Goal: Transaction & Acquisition: Book appointment/travel/reservation

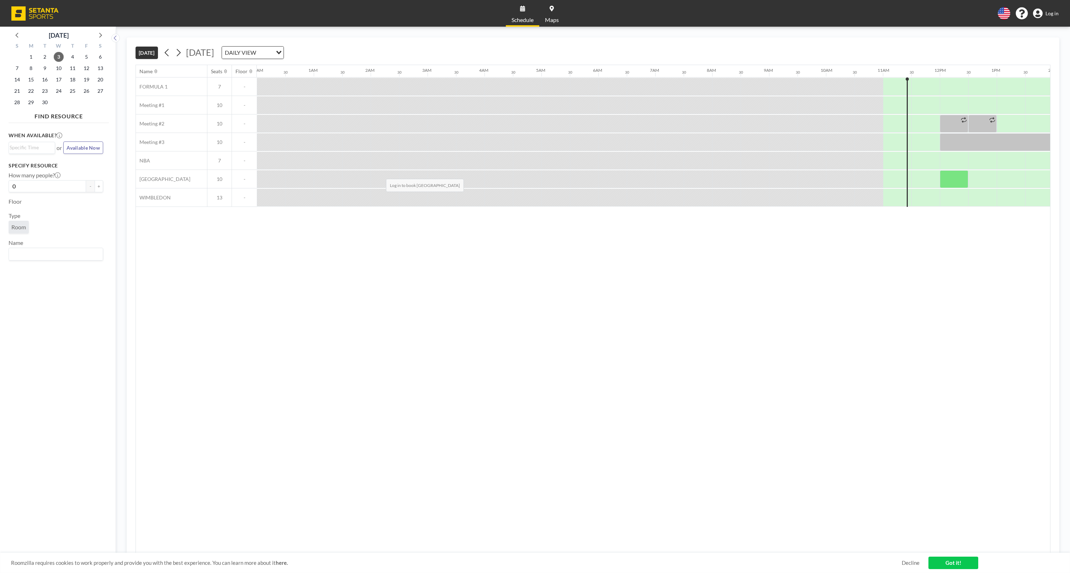
scroll to position [0, 573]
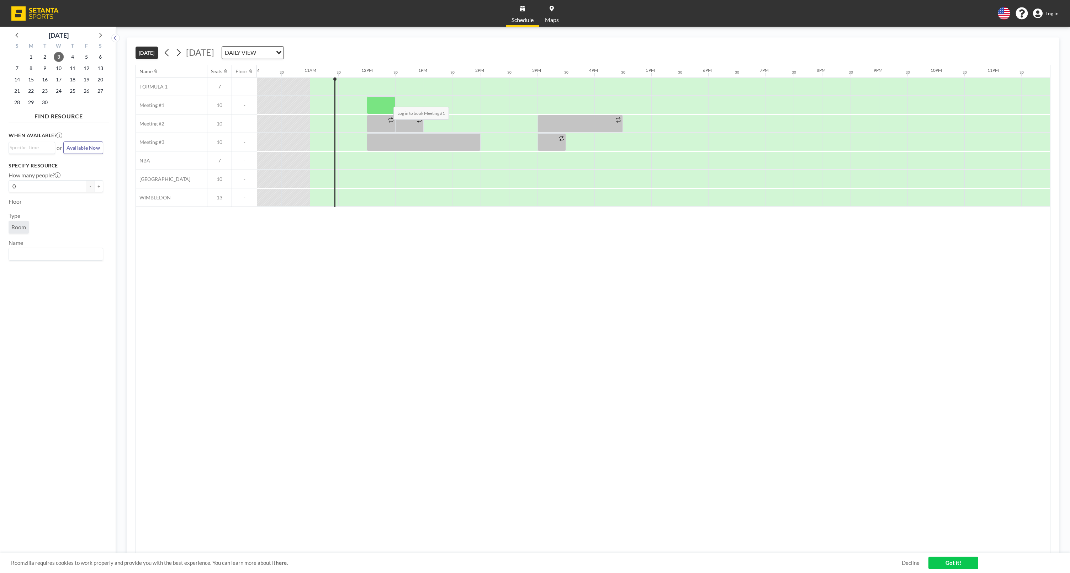
click at [388, 101] on div at bounding box center [381, 105] width 28 height 18
click at [387, 100] on div at bounding box center [381, 105] width 28 height 18
click at [381, 88] on div at bounding box center [381, 87] width 28 height 18
click at [382, 86] on div at bounding box center [381, 87] width 28 height 18
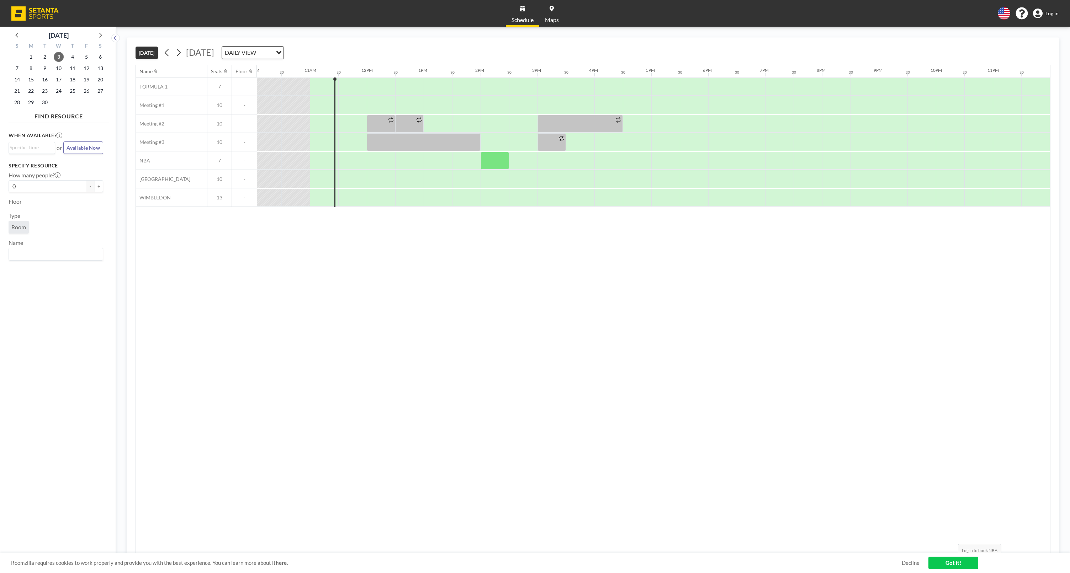
click at [952, 562] on link "Got it!" at bounding box center [953, 563] width 50 height 12
click at [404, 85] on div at bounding box center [409, 87] width 28 height 18
click at [377, 83] on div at bounding box center [381, 87] width 28 height 18
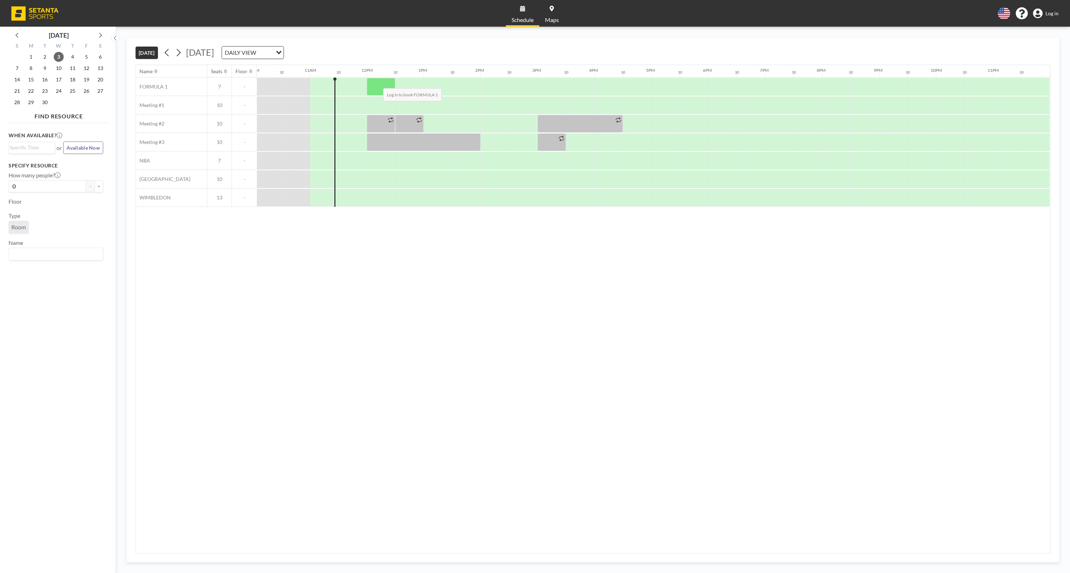
click at [377, 83] on div at bounding box center [381, 87] width 28 height 18
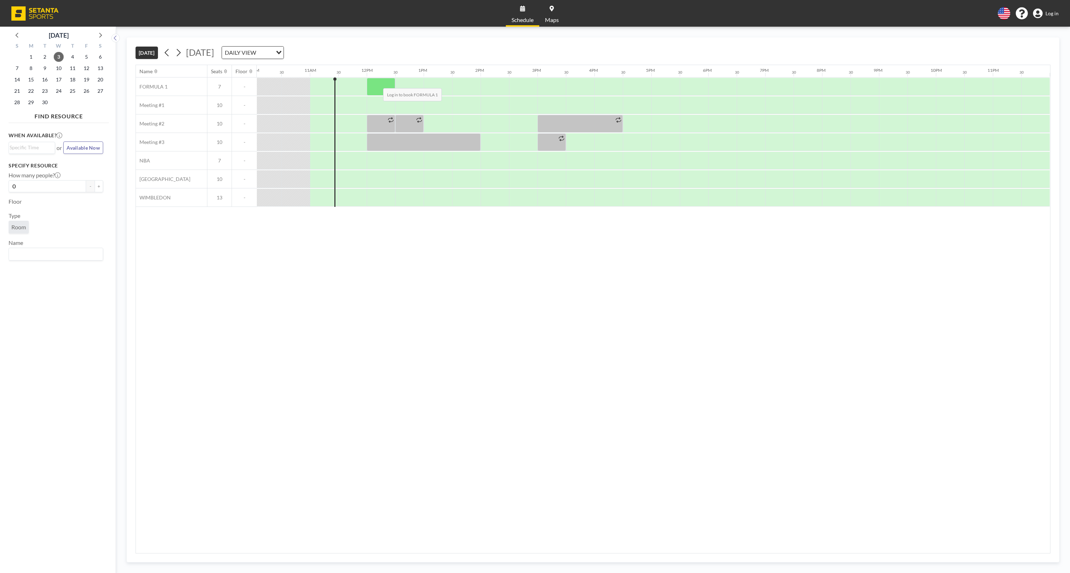
click at [377, 83] on div at bounding box center [381, 87] width 28 height 18
click at [379, 113] on div at bounding box center [381, 105] width 28 height 18
drag, startPoint x: 379, startPoint y: 100, endPoint x: 379, endPoint y: 109, distance: 9.3
click at [379, 113] on div at bounding box center [381, 105] width 28 height 18
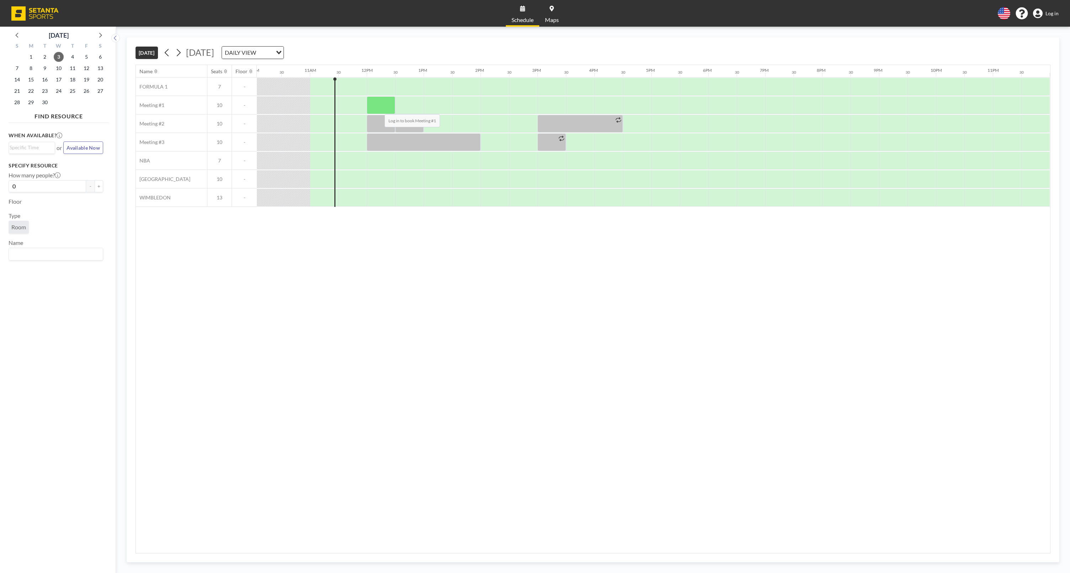
click at [379, 109] on div at bounding box center [381, 105] width 28 height 18
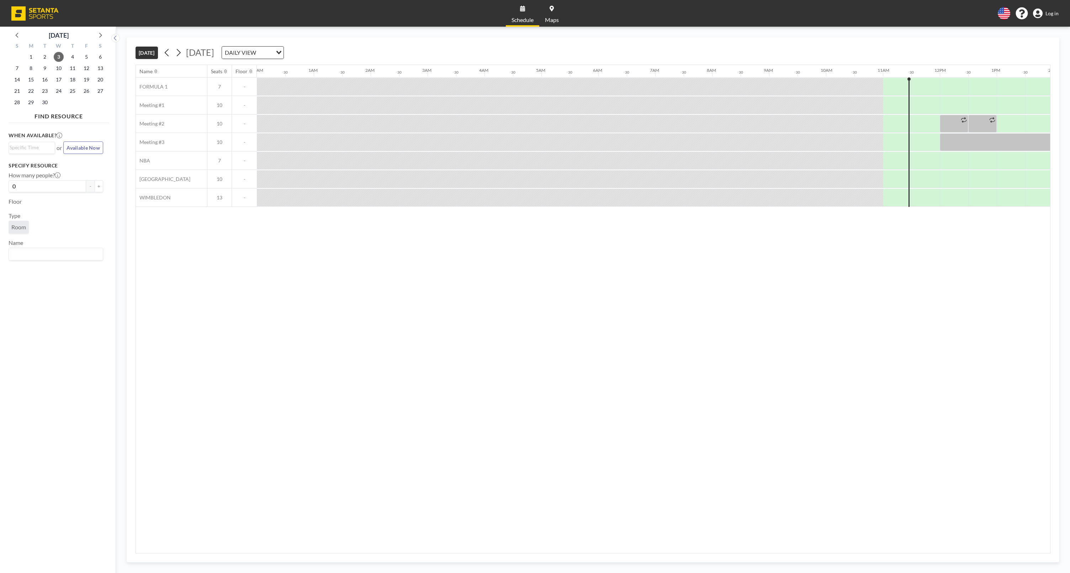
scroll to position [0, 573]
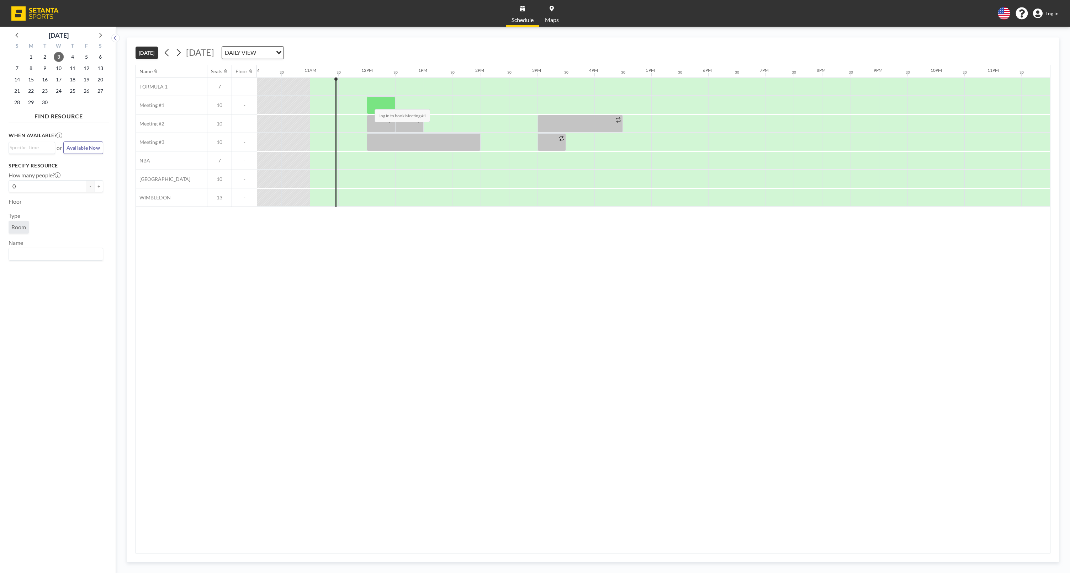
click at [369, 103] on div at bounding box center [381, 105] width 28 height 18
click at [377, 106] on div at bounding box center [381, 105] width 28 height 18
click at [377, 105] on div at bounding box center [381, 105] width 28 height 18
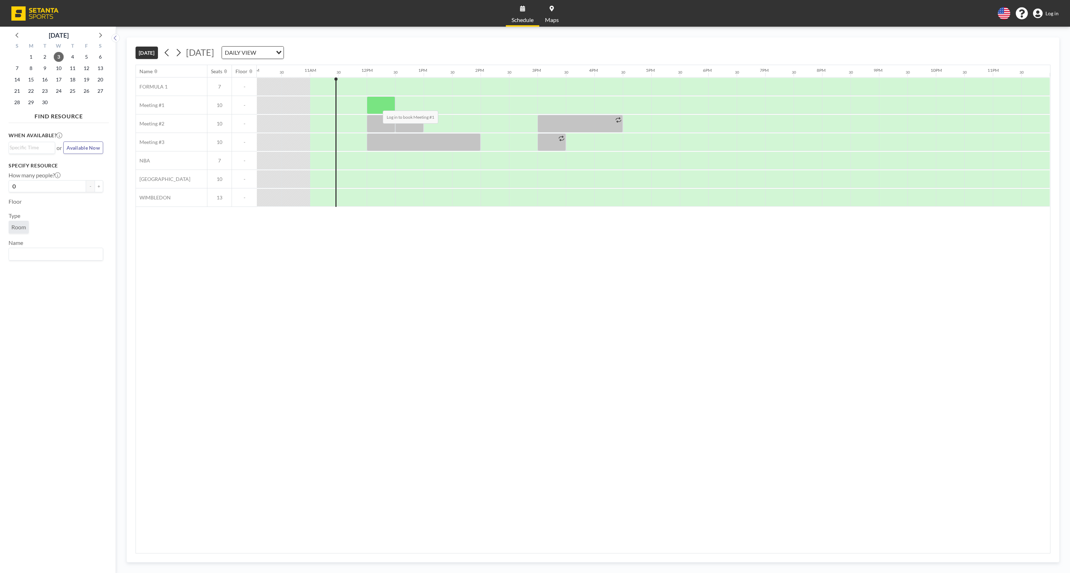
click at [377, 105] on div at bounding box center [381, 105] width 28 height 18
drag, startPoint x: 377, startPoint y: 105, endPoint x: 385, endPoint y: 104, distance: 8.0
click at [377, 105] on div at bounding box center [381, 105] width 28 height 18
click at [421, 103] on div at bounding box center [409, 105] width 28 height 18
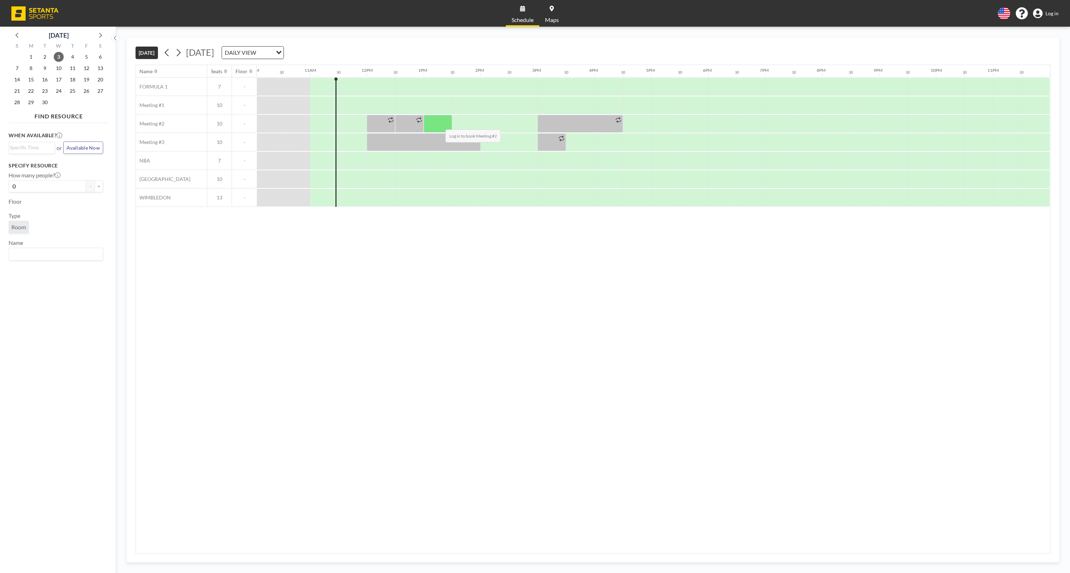
click at [440, 124] on div at bounding box center [438, 124] width 28 height 18
click at [453, 120] on div at bounding box center [466, 124] width 28 height 18
click at [421, 120] on icon at bounding box center [418, 119] width 5 height 5
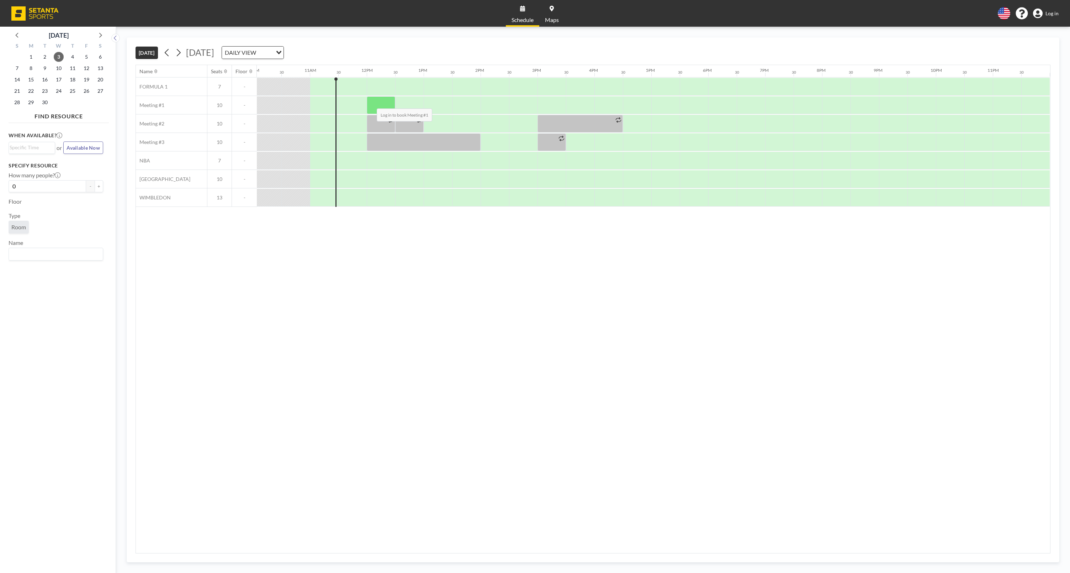
click at [371, 103] on div at bounding box center [381, 105] width 28 height 18
drag, startPoint x: 371, startPoint y: 103, endPoint x: 394, endPoint y: 102, distance: 23.1
click at [371, 103] on div at bounding box center [381, 105] width 28 height 18
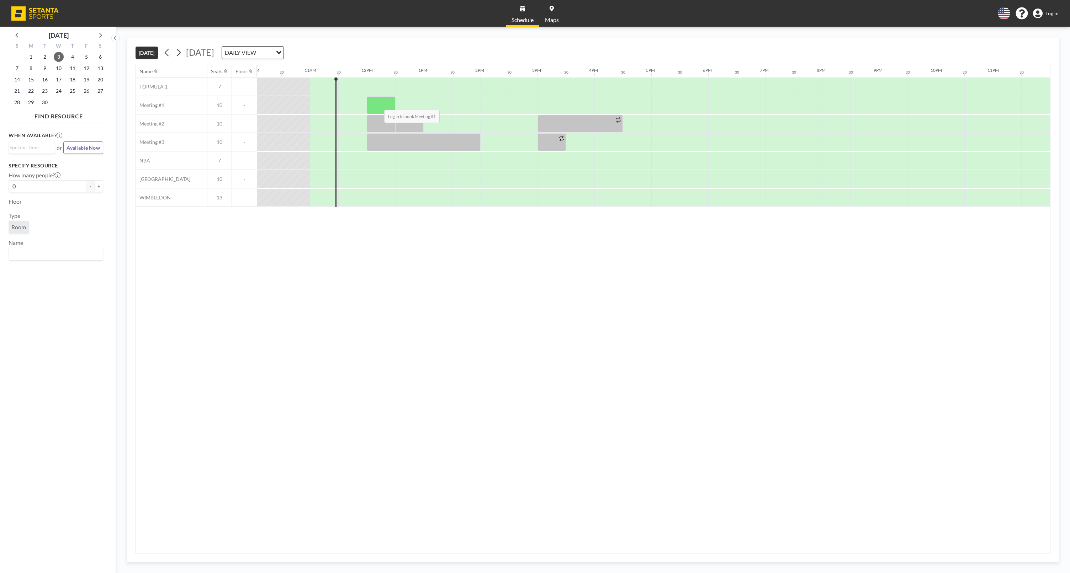
click at [378, 105] on div at bounding box center [381, 105] width 28 height 18
click at [414, 105] on div at bounding box center [409, 105] width 28 height 18
click at [439, 105] on div at bounding box center [438, 105] width 28 height 18
click at [383, 100] on div at bounding box center [381, 105] width 28 height 18
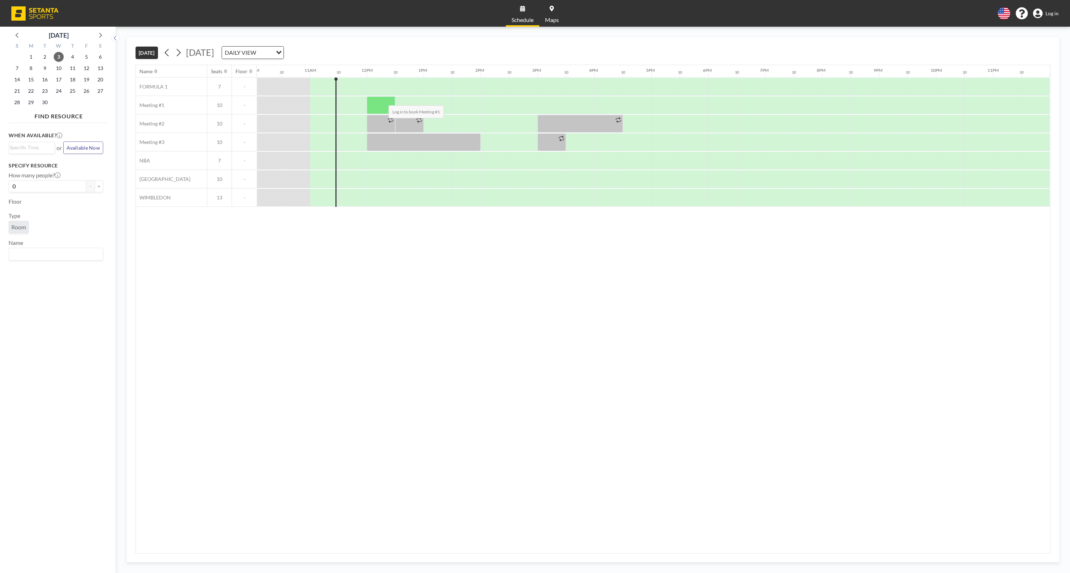
click at [383, 100] on div at bounding box center [381, 105] width 28 height 18
click at [1056, 16] on span "Log in" at bounding box center [1051, 13] width 13 height 6
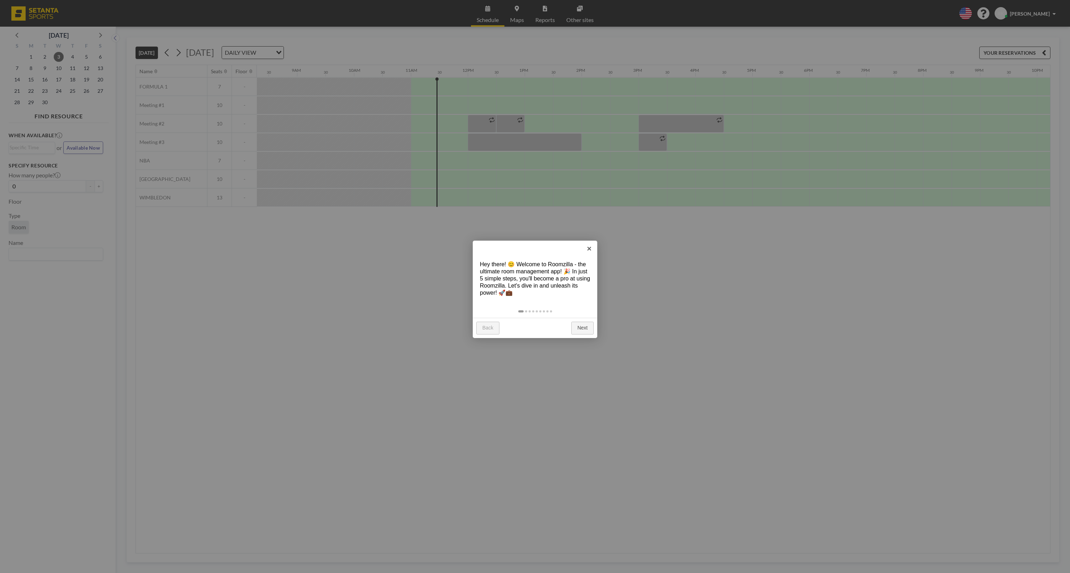
scroll to position [0, 573]
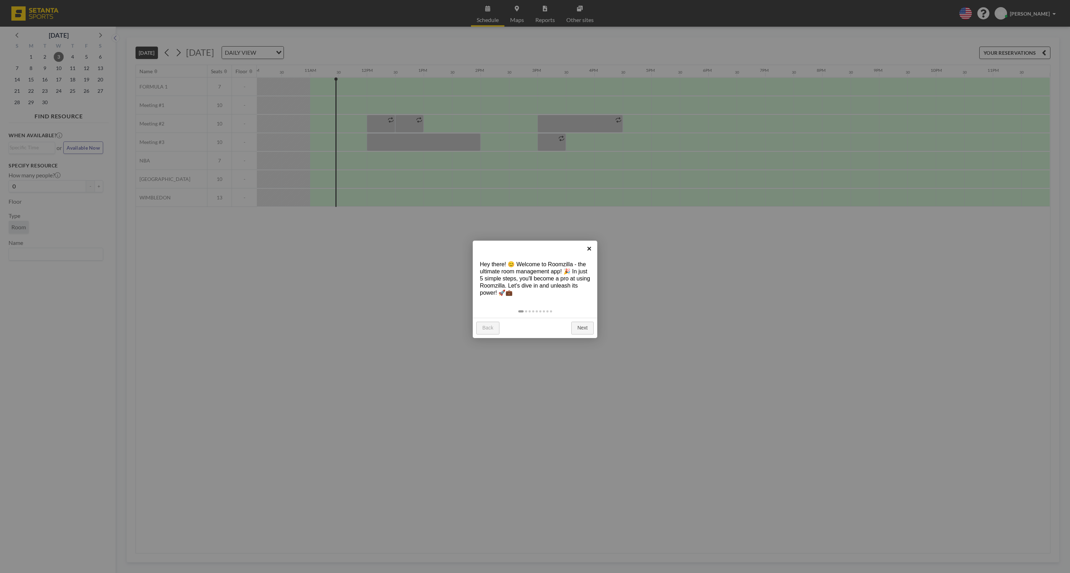
click at [589, 248] on link "×" at bounding box center [589, 249] width 16 height 16
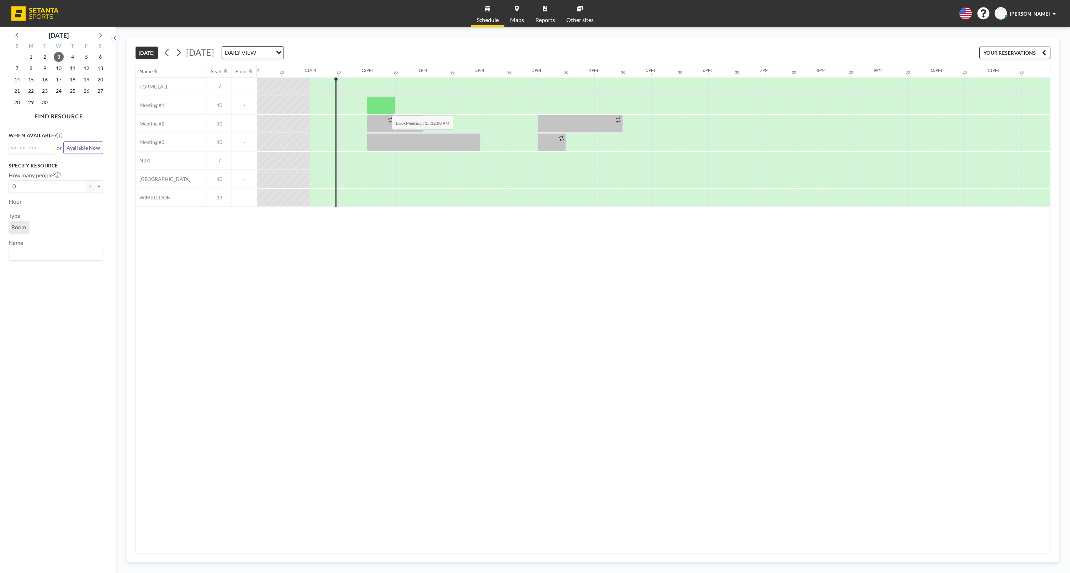
click at [386, 110] on div at bounding box center [381, 105] width 28 height 18
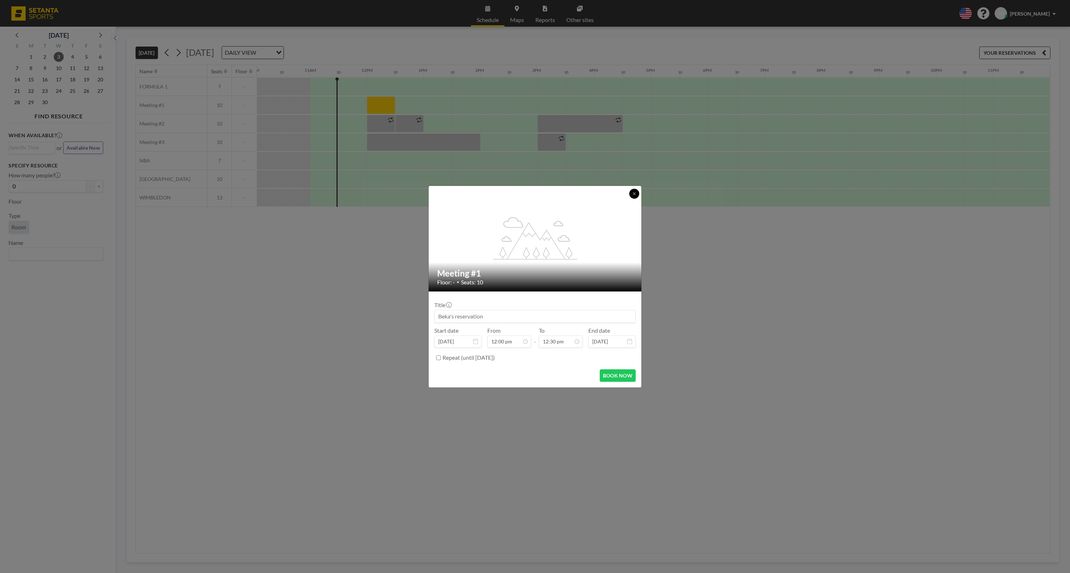
drag, startPoint x: 636, startPoint y: 194, endPoint x: 627, endPoint y: 188, distance: 10.8
click at [636, 193] on icon at bounding box center [634, 194] width 4 height 4
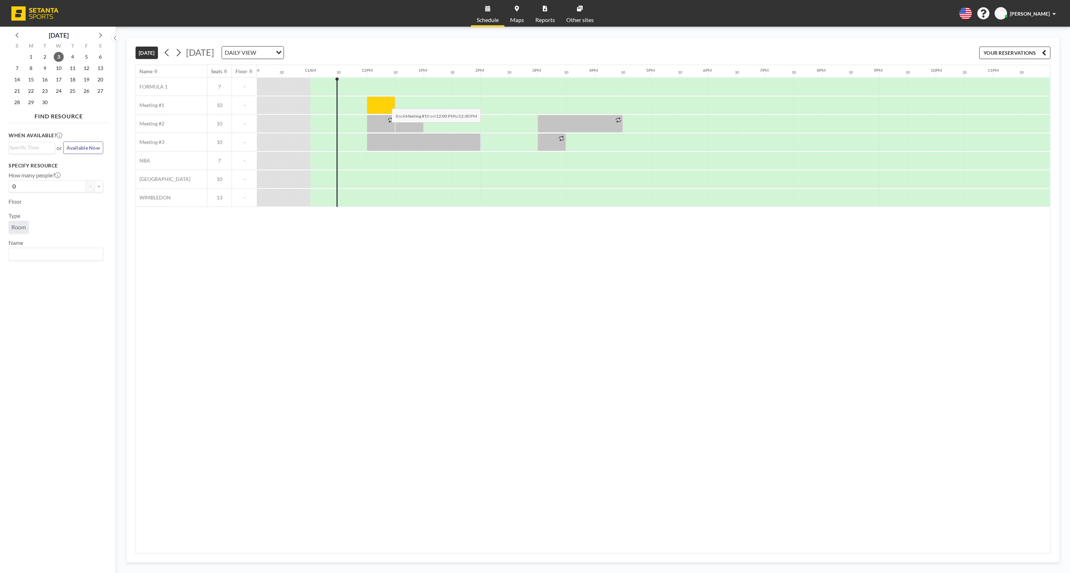
click at [386, 103] on div at bounding box center [381, 105] width 28 height 18
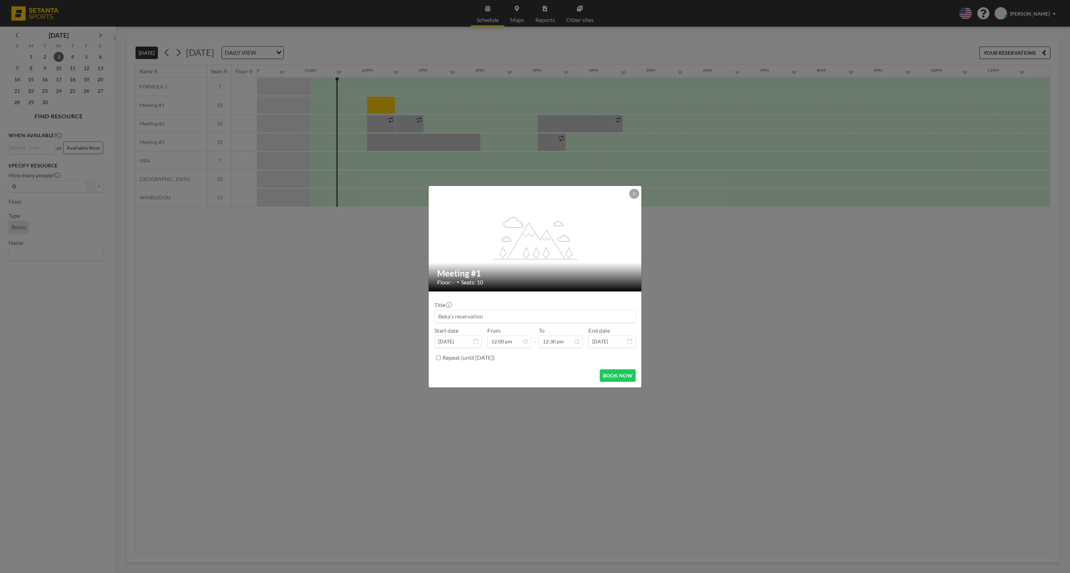
click at [416, 103] on div "flex-grow: 1.2; Meeting #1 Floor: - • Seats: 10 Title Start date Sep 3, 2025 Fr…" at bounding box center [535, 286] width 1070 height 573
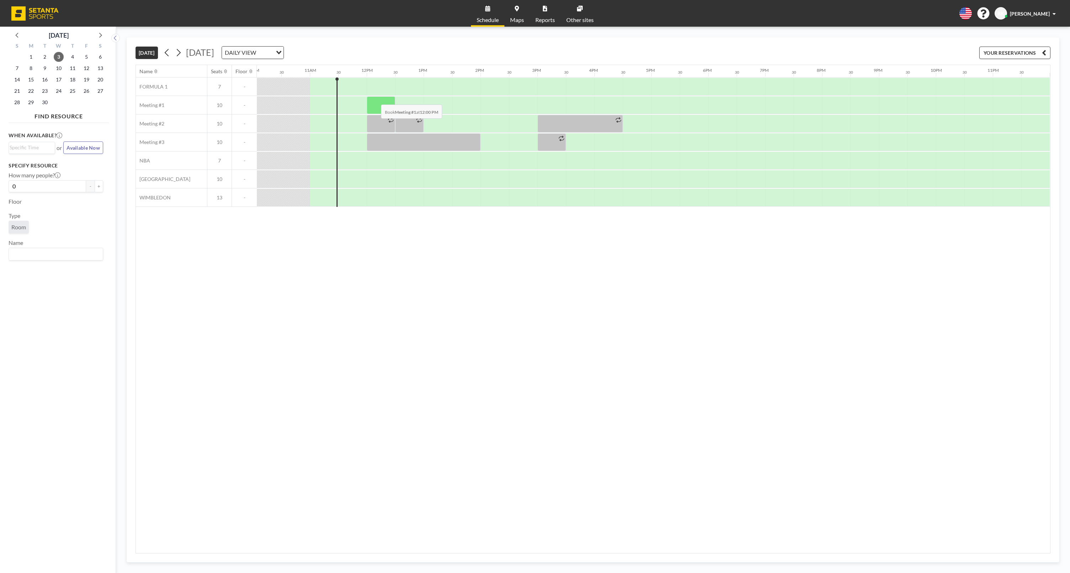
click at [375, 99] on div at bounding box center [381, 105] width 28 height 18
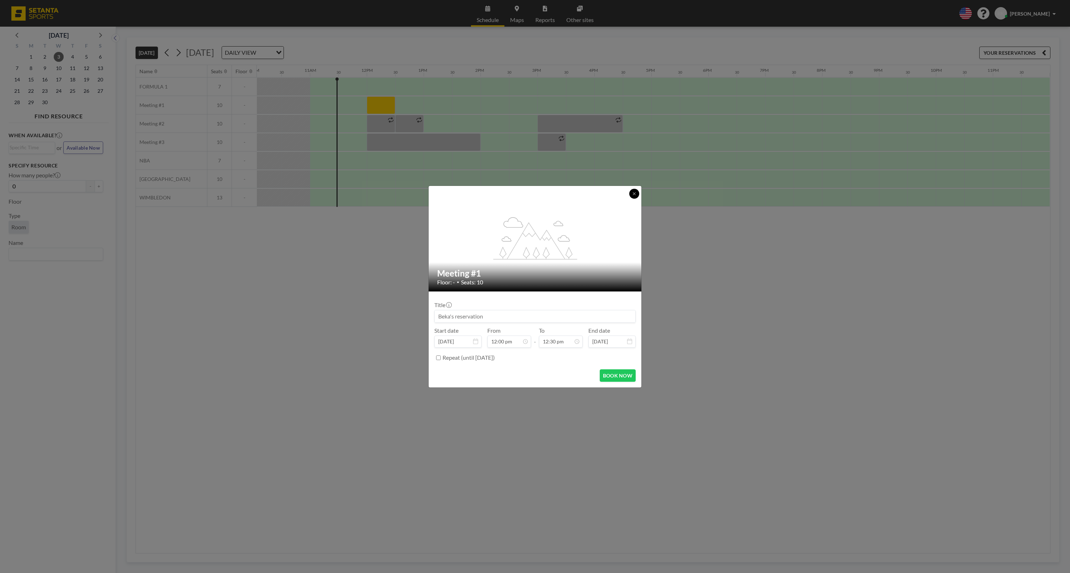
click at [633, 193] on icon at bounding box center [634, 194] width 4 height 4
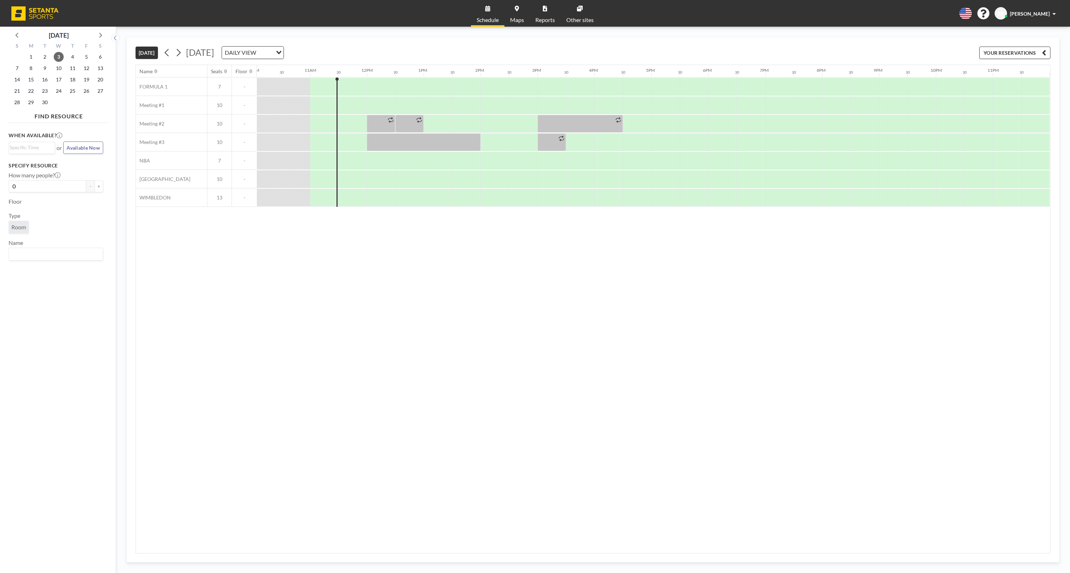
click at [372, 96] on div at bounding box center [367, 105] width 1366 height 18
click at [379, 101] on div at bounding box center [381, 105] width 28 height 18
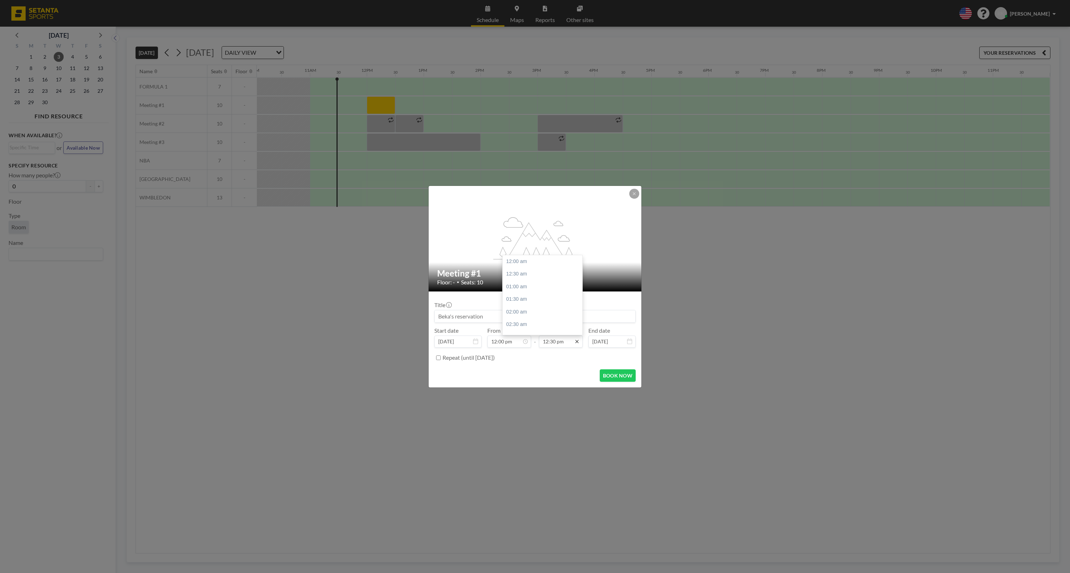
scroll to position [311, 0]
click at [556, 340] on input "12:30 pm" at bounding box center [561, 342] width 44 height 12
click at [526, 324] on div "03:00 pm" at bounding box center [542, 330] width 80 height 13
type input "03:00 pm"
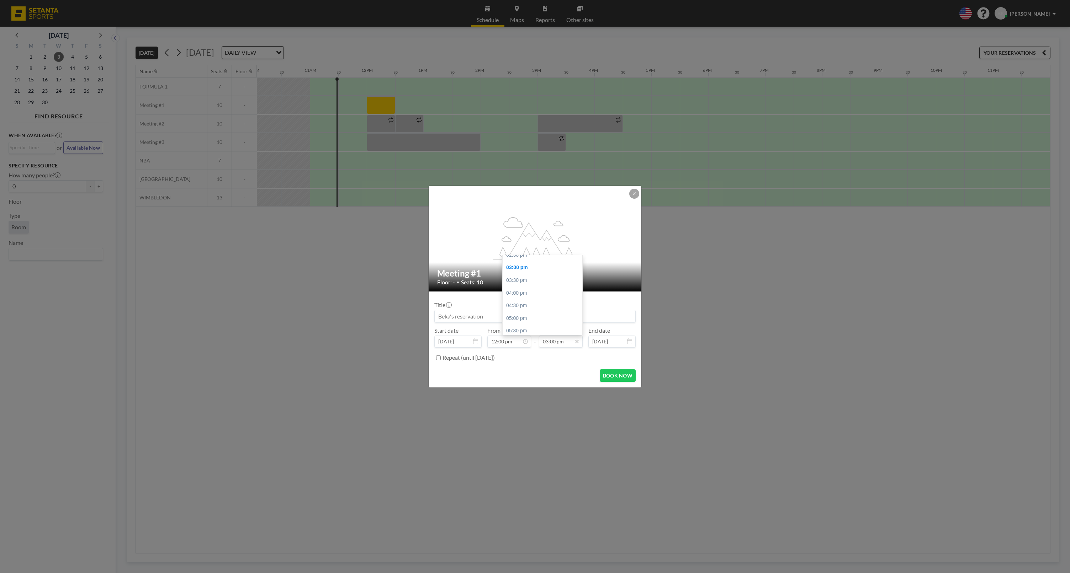
click at [556, 340] on input "03:00 pm" at bounding box center [561, 342] width 44 height 12
click at [634, 193] on icon at bounding box center [634, 194] width 4 height 4
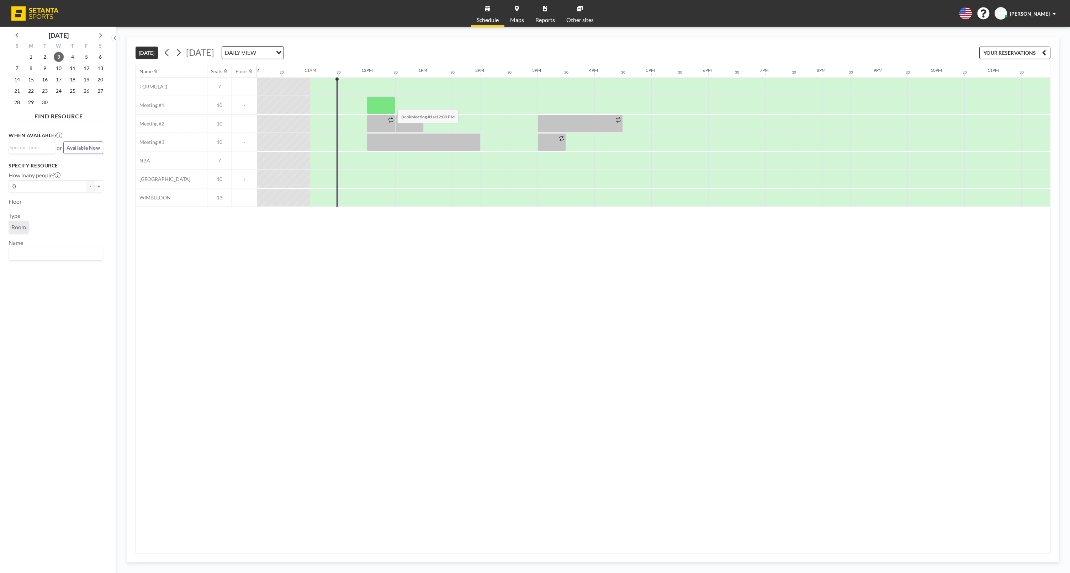
click at [392, 104] on div at bounding box center [381, 105] width 28 height 18
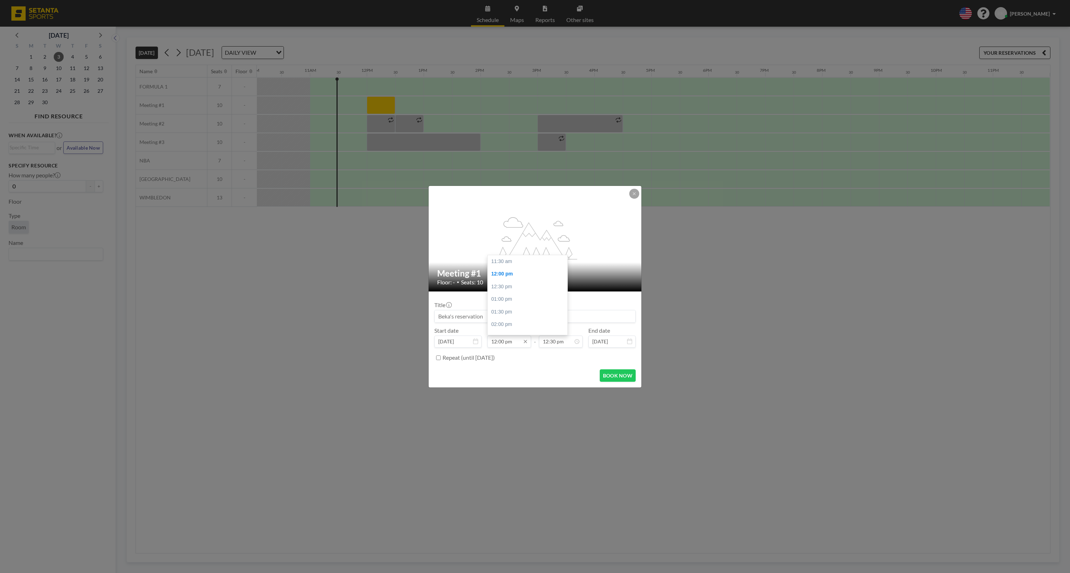
scroll to position [12, 0]
click at [498, 261] on div "12:00 pm" at bounding box center [528, 261] width 80 height 13
click at [514, 282] on div "01:00 pm" at bounding box center [542, 284] width 80 height 13
type input "01:00 pm"
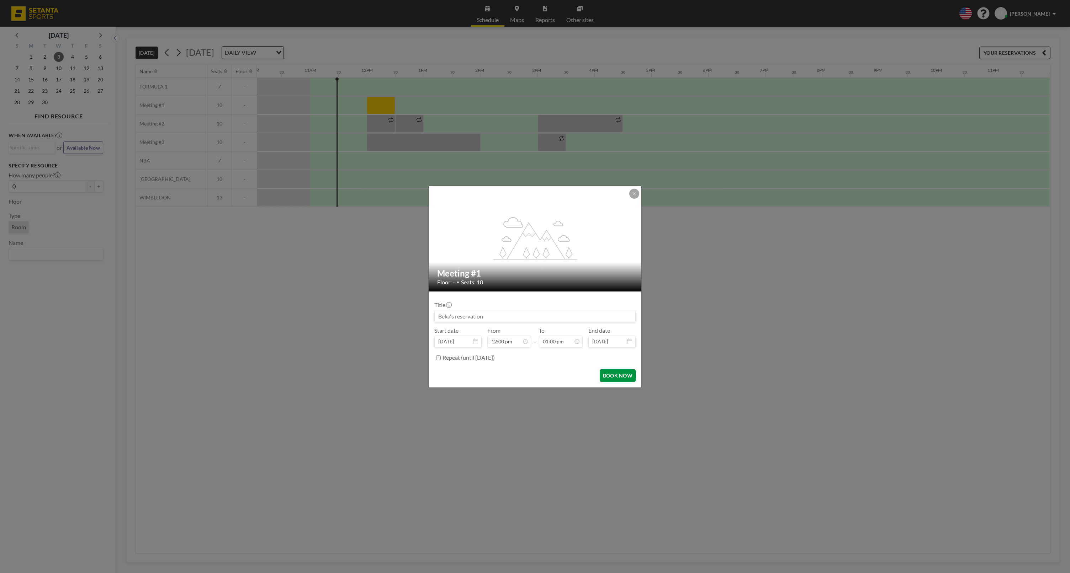
click at [625, 377] on button "BOOK NOW" at bounding box center [618, 375] width 36 height 12
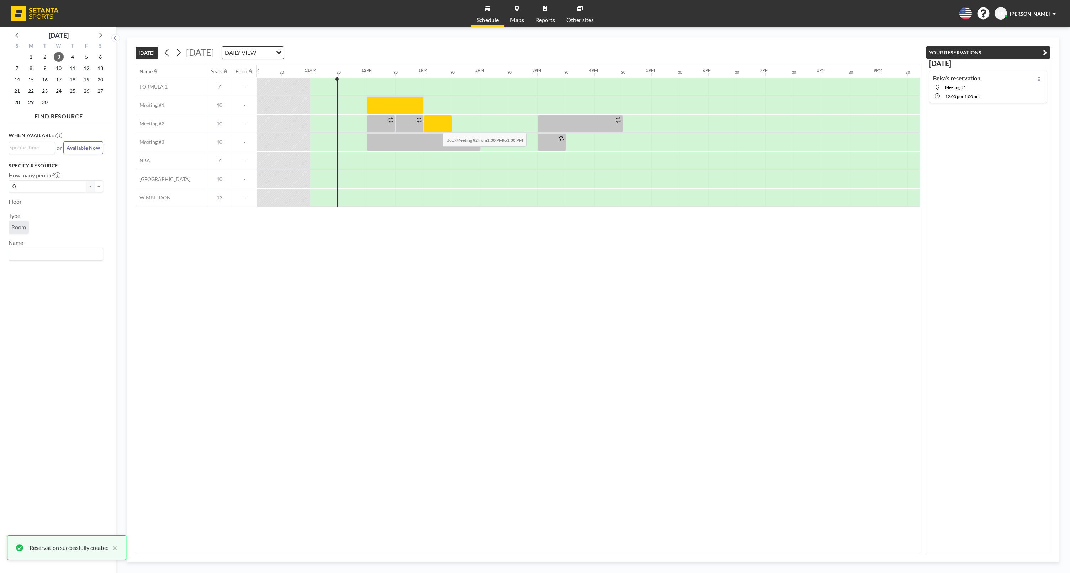
drag, startPoint x: 431, startPoint y: 116, endPoint x: 437, endPoint y: 127, distance: 12.9
click at [437, 127] on div at bounding box center [438, 124] width 28 height 18
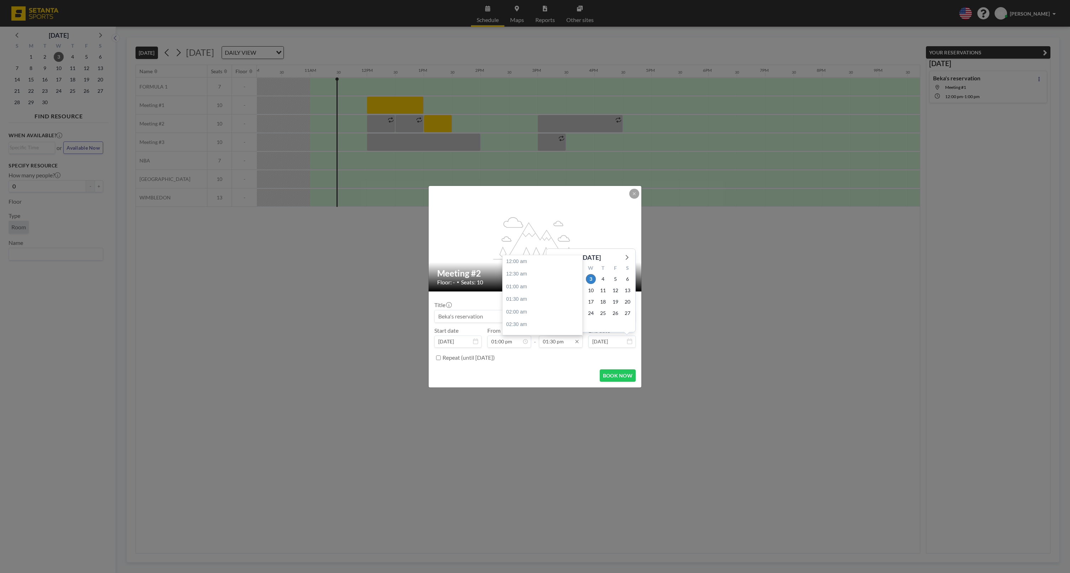
scroll to position [336, 0]
click at [524, 278] on div "02:00 pm" at bounding box center [542, 279] width 80 height 13
type input "02:00 pm"
click at [467, 321] on input at bounding box center [535, 316] width 201 height 12
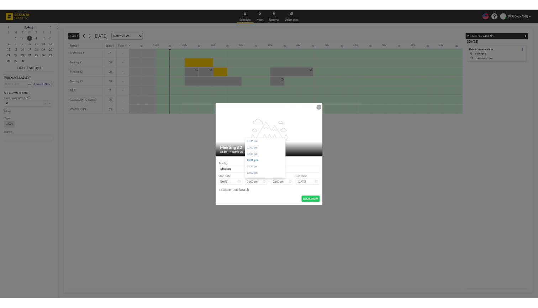
scroll to position [37, 0]
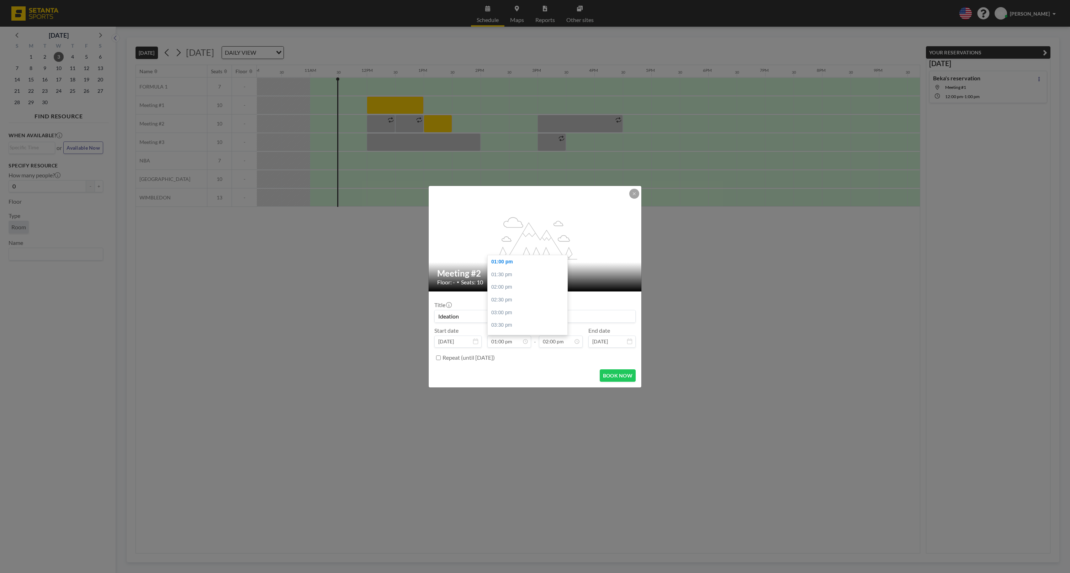
paste input "rubber Duck ideation meeting"
click at [450, 316] on input "rubber Duck ideation meeting" at bounding box center [535, 316] width 201 height 12
click at [474, 315] on input "Rubber Duck ideation meeting" at bounding box center [535, 316] width 201 height 12
click at [475, 315] on input "Rubber Duck ideation meeting" at bounding box center [535, 316] width 201 height 12
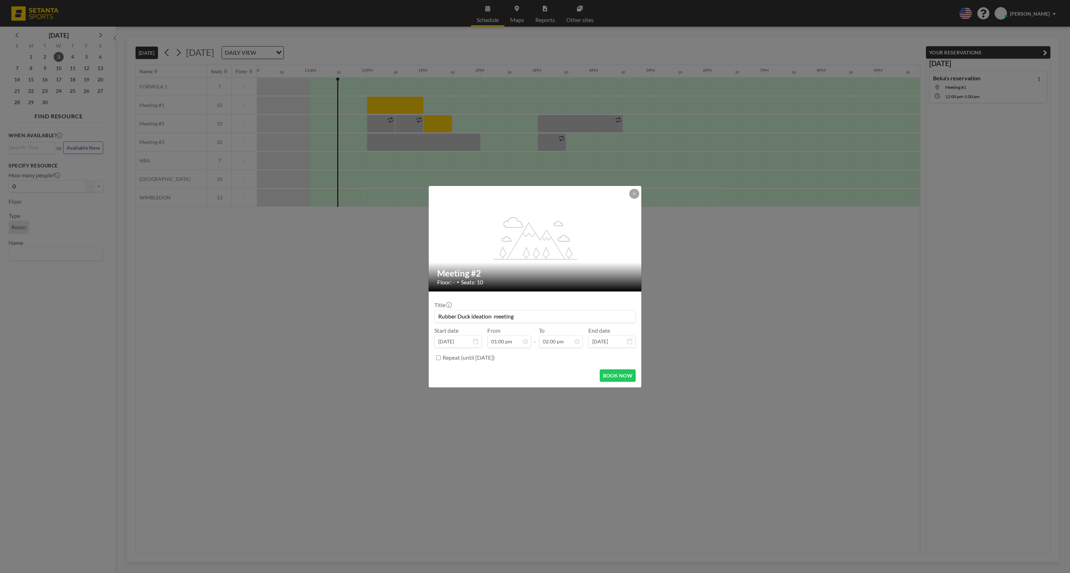
click at [501, 316] on input "Rubber Duck ideation meeting" at bounding box center [535, 316] width 201 height 12
click at [505, 317] on input "Rubber Duck ideation meeting" at bounding box center [535, 316] width 201 height 12
type input "Rubber Duck ideation"
click at [627, 376] on button "BOOK NOW" at bounding box center [618, 375] width 36 height 12
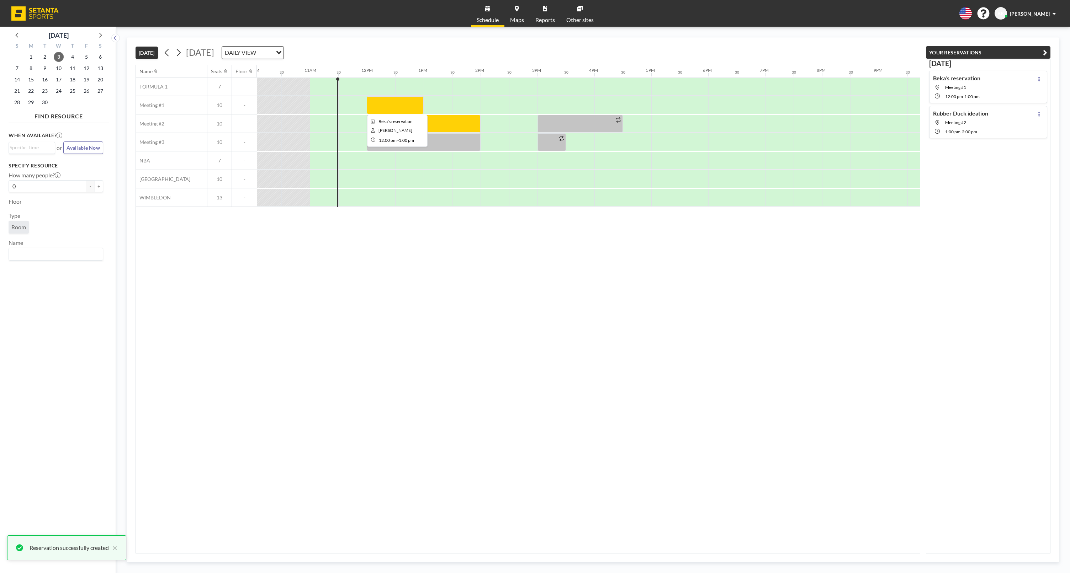
click at [379, 100] on div at bounding box center [395, 105] width 57 height 18
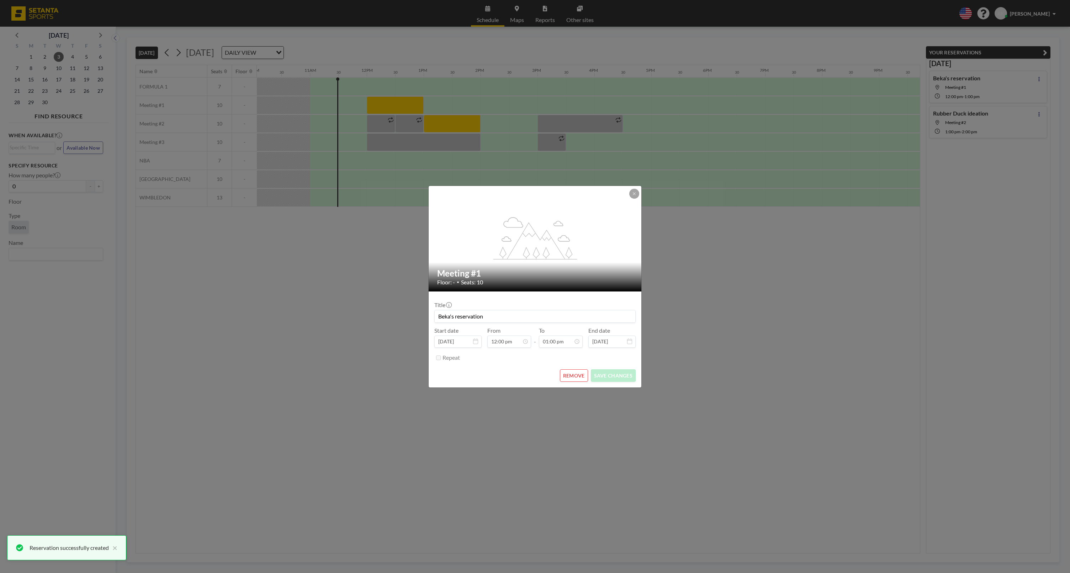
click at [467, 313] on input "Beka's reservation" at bounding box center [535, 316] width 201 height 12
click at [617, 375] on button "SAVE CHANGES" at bounding box center [613, 375] width 45 height 12
type input "Plinko Ideation"
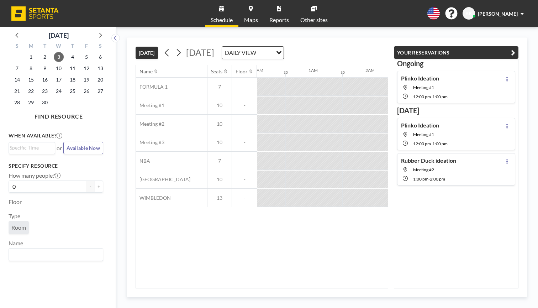
scroll to position [0, 532]
